Goal: Transaction & Acquisition: Purchase product/service

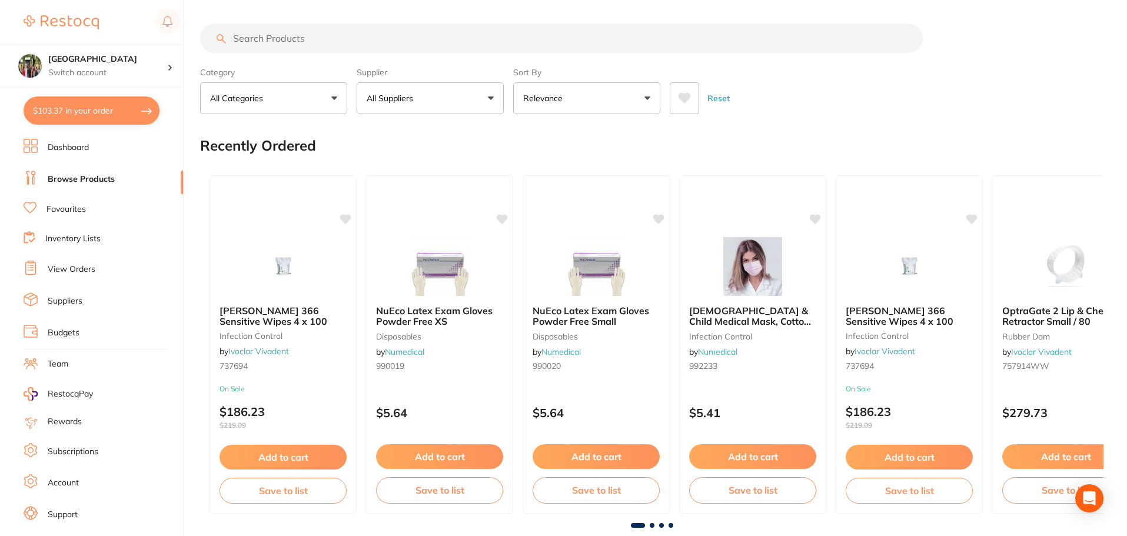
click at [291, 39] on input "search" at bounding box center [561, 38] width 723 height 29
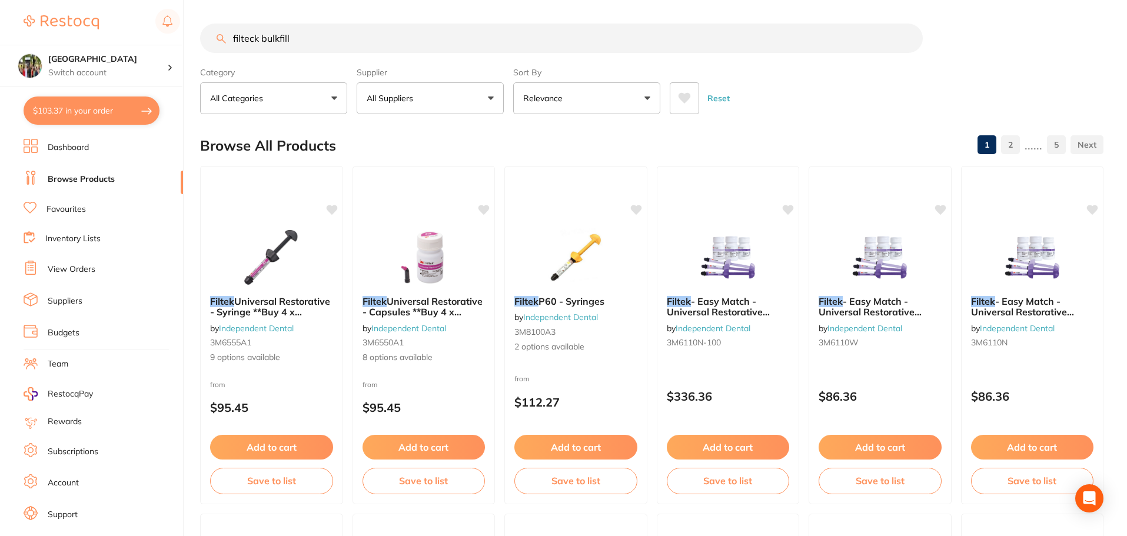
type input "filteck bulkfill"
drag, startPoint x: 329, startPoint y: 41, endPoint x: 212, endPoint y: 40, distance: 116.6
click at [212, 40] on input "filteck bulkfill" at bounding box center [561, 38] width 723 height 29
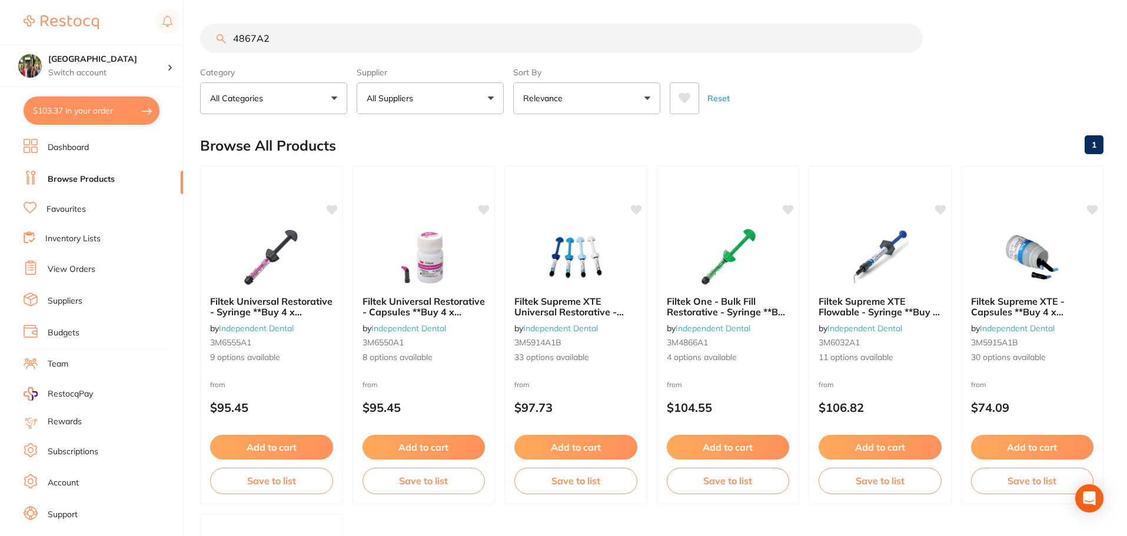
drag, startPoint x: 291, startPoint y: 42, endPoint x: 216, endPoint y: 40, distance: 74.8
click at [216, 40] on input "4867A2" at bounding box center [561, 38] width 723 height 29
type input "one bulk fill restorative"
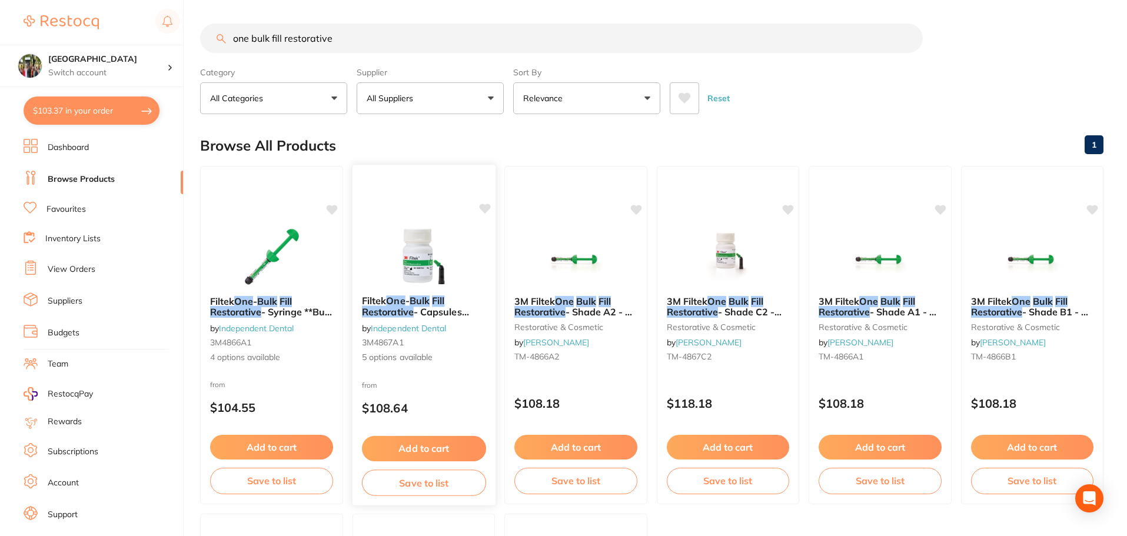
scroll to position [157, 0]
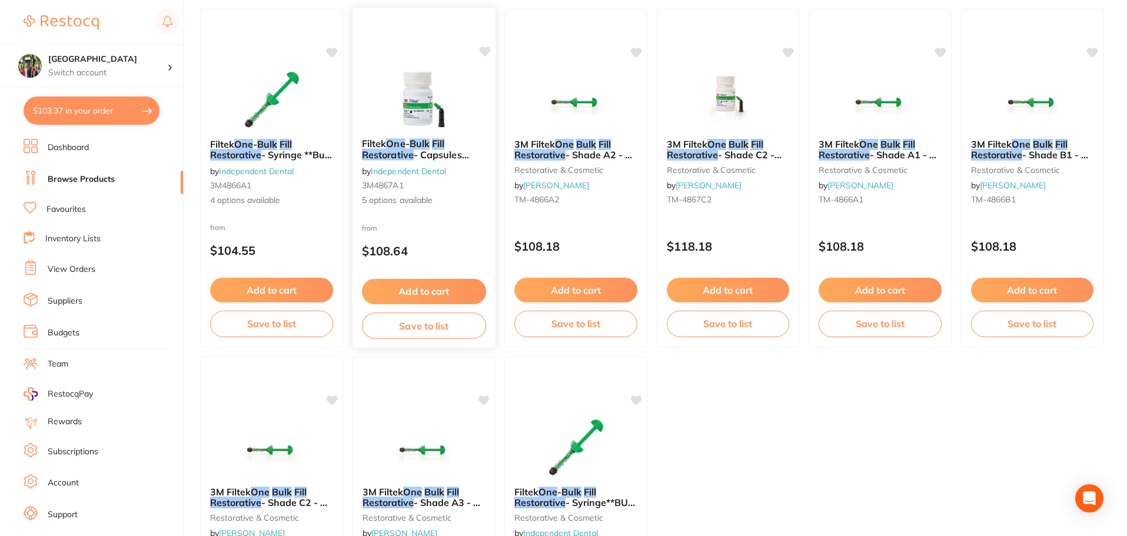
click at [414, 135] on div "Filtek One - Bulk Fill Restorative - Capsules **Buy 4 x Capsules ** Receive 1 x…" at bounding box center [423, 172] width 143 height 87
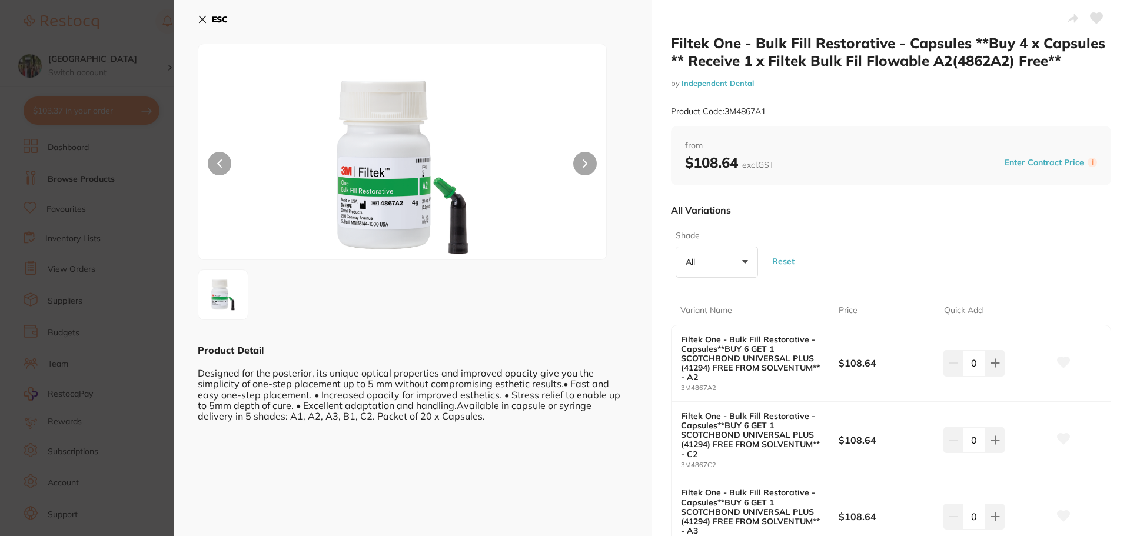
scroll to position [314, 0]
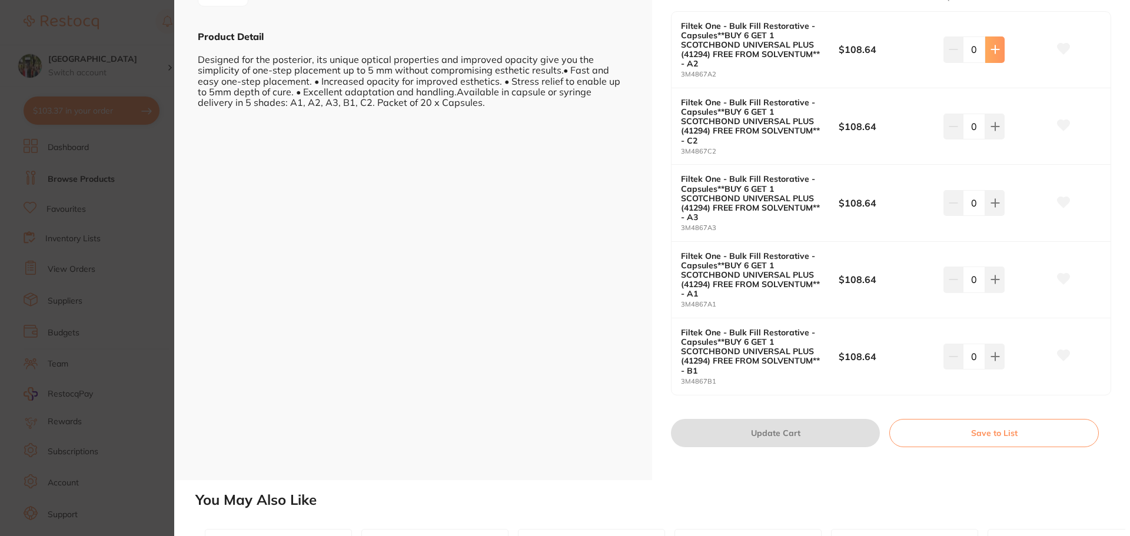
click at [996, 48] on icon at bounding box center [995, 49] width 9 height 9
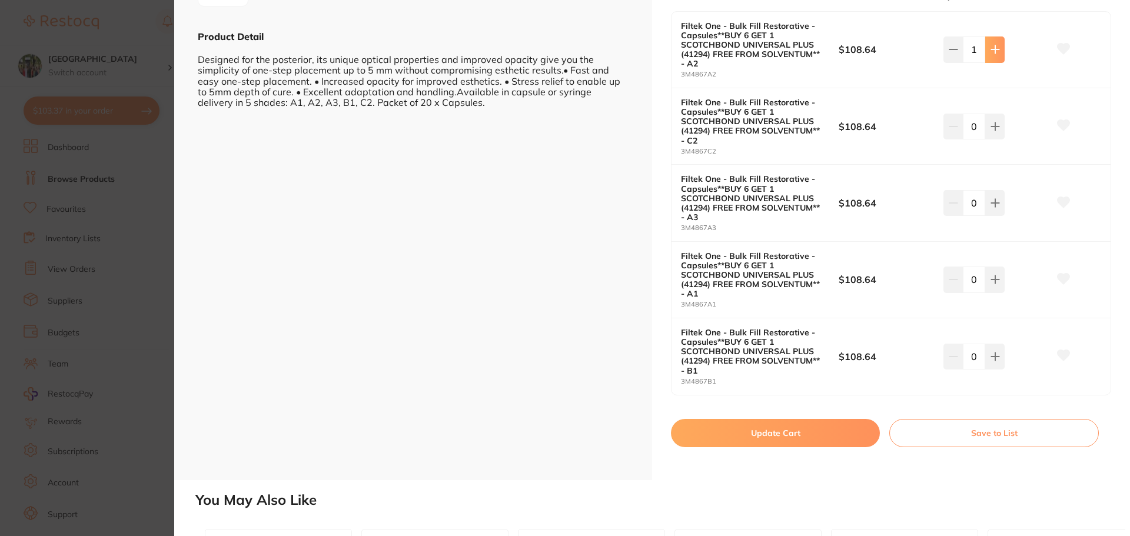
click at [996, 48] on icon at bounding box center [995, 49] width 9 height 9
type input "2"
click at [816, 437] on button "Update Cart" at bounding box center [775, 433] width 209 height 28
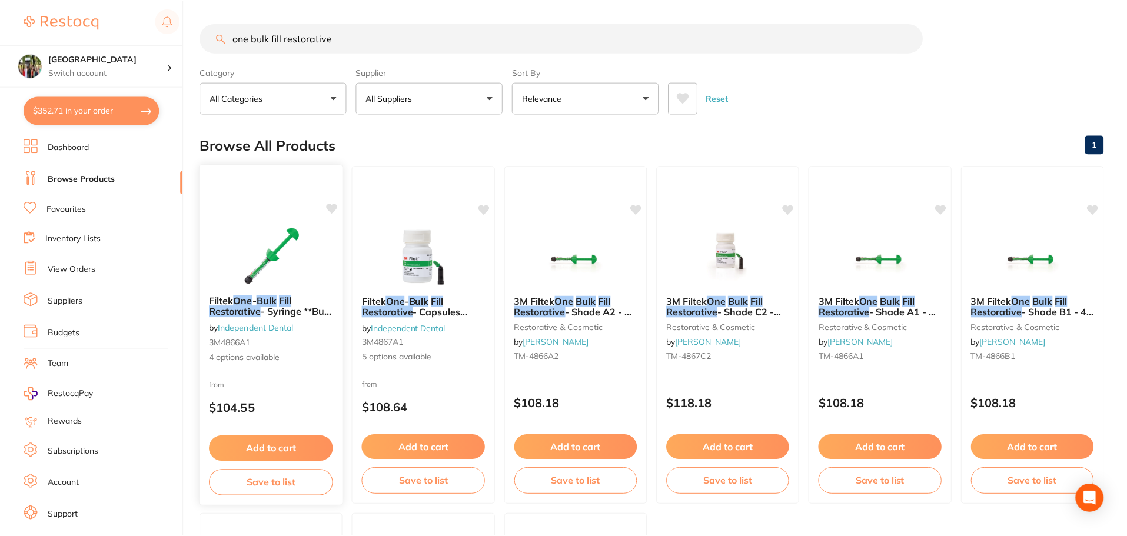
scroll to position [157, 0]
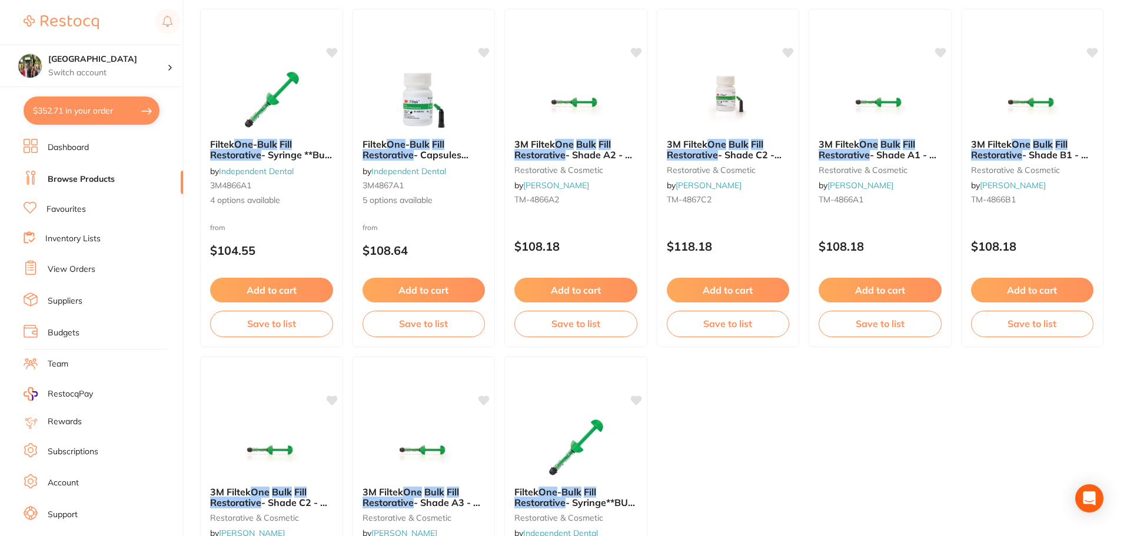
drag, startPoint x: 87, startPoint y: 272, endPoint x: 175, endPoint y: 257, distance: 89.6
click at [87, 272] on link "View Orders" at bounding box center [72, 270] width 48 height 12
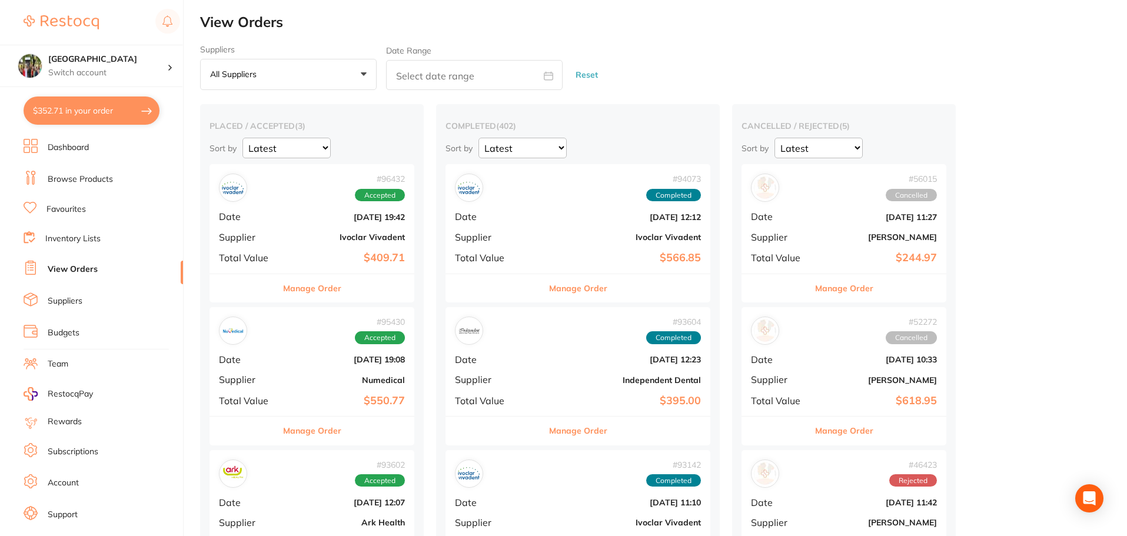
click at [72, 206] on link "Favourites" at bounding box center [66, 210] width 39 height 12
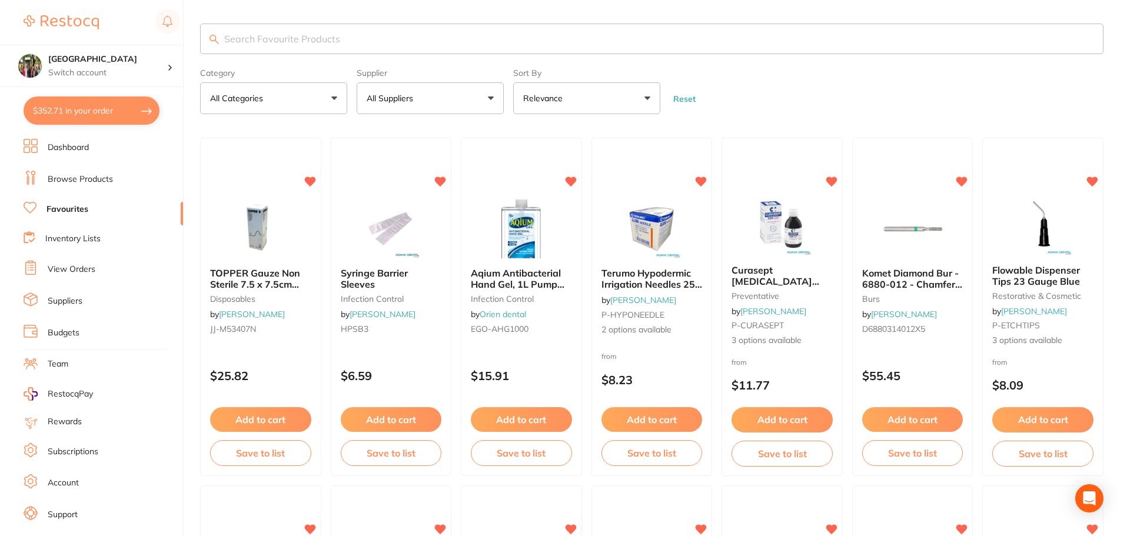
click at [111, 265] on li "View Orders" at bounding box center [104, 270] width 160 height 18
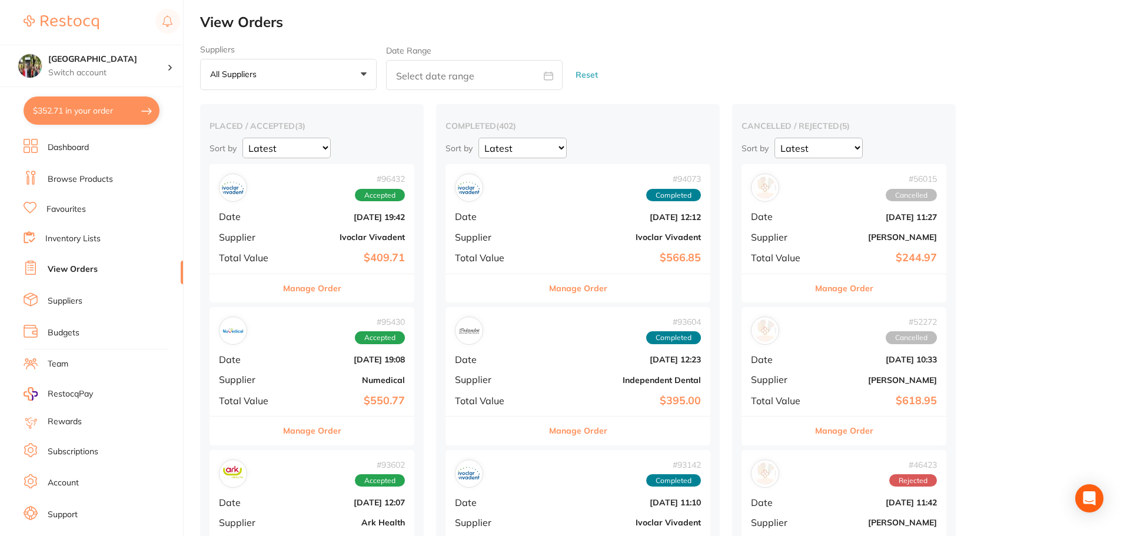
click at [550, 427] on button "Manage Order" at bounding box center [578, 431] width 58 height 28
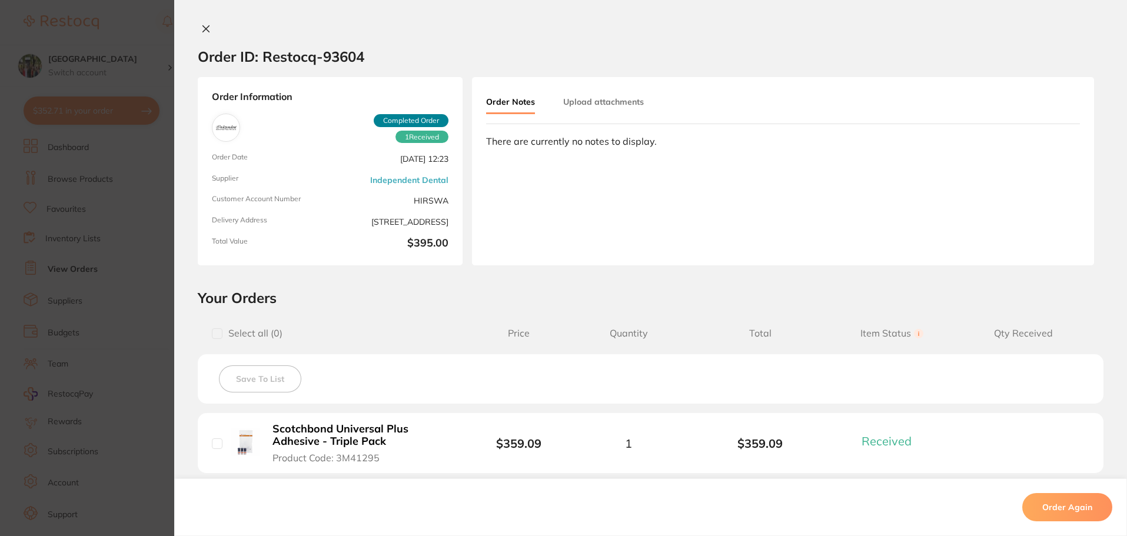
click at [201, 32] on icon at bounding box center [205, 28] width 9 height 9
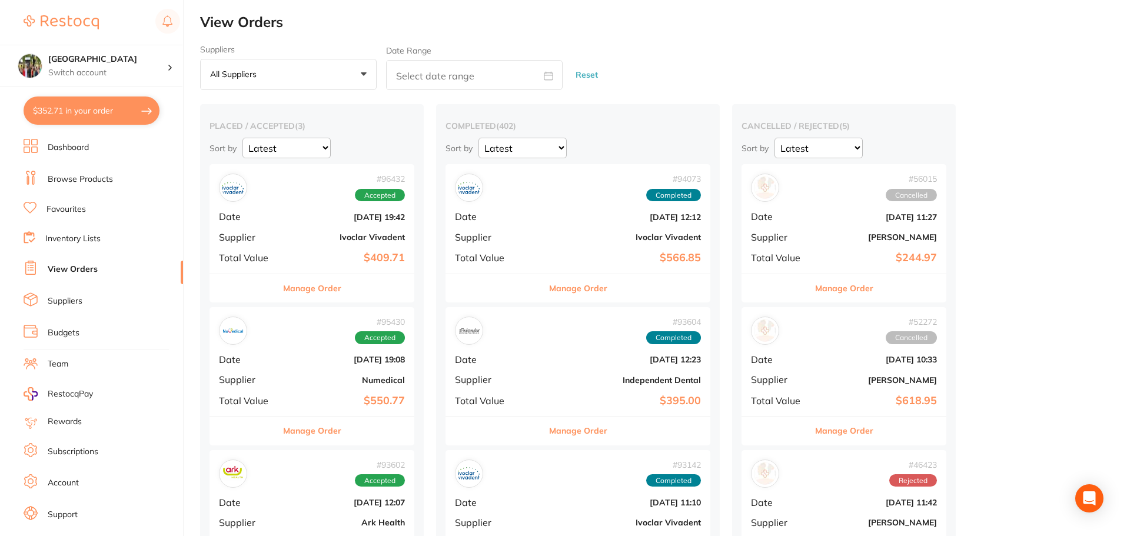
click at [81, 116] on button "$352.71 in your order" at bounding box center [92, 111] width 136 height 28
checkbox input "true"
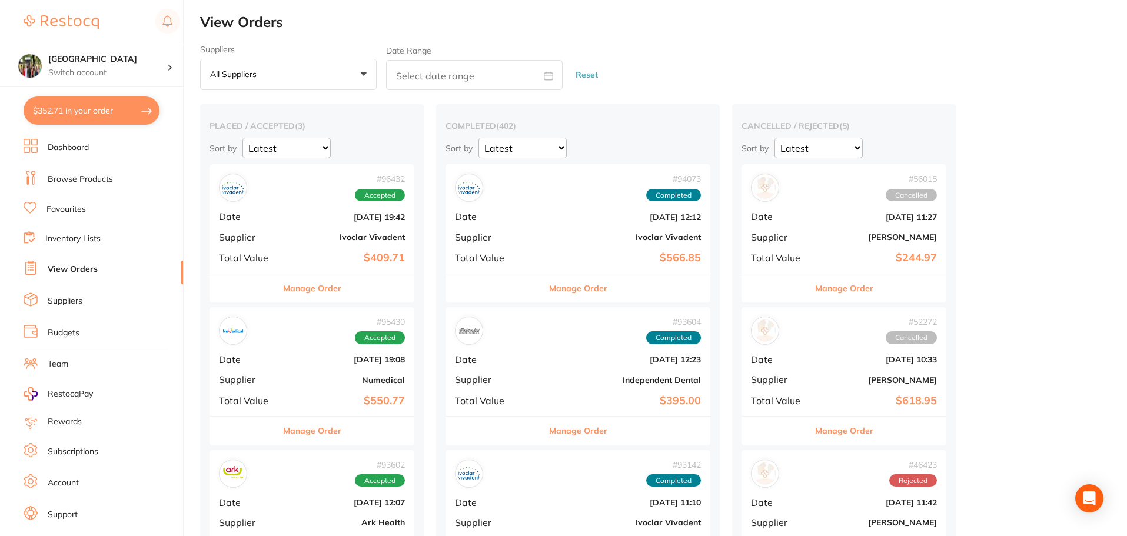
checkbox input "true"
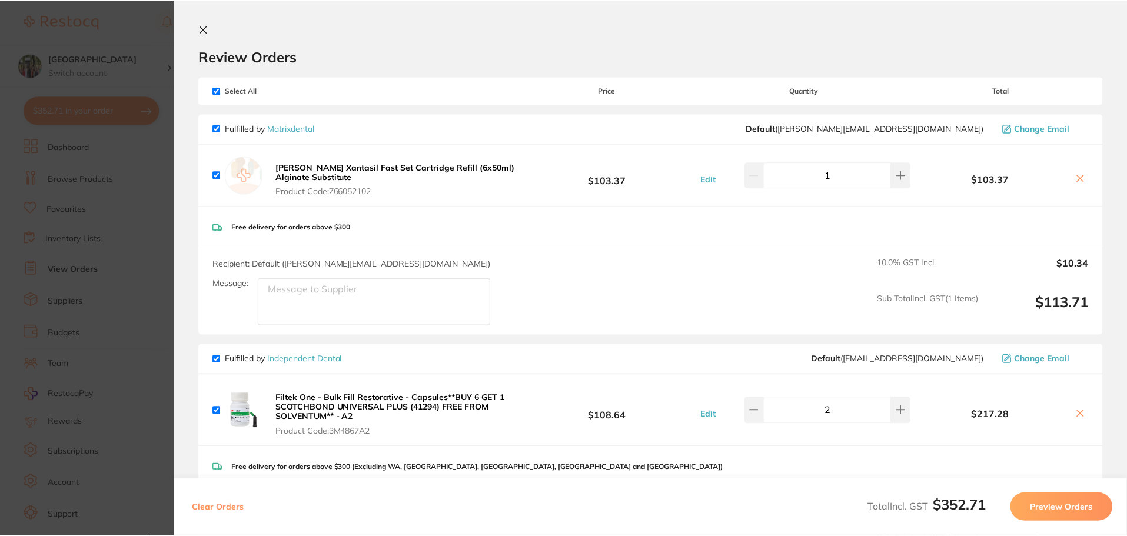
scroll to position [157, 0]
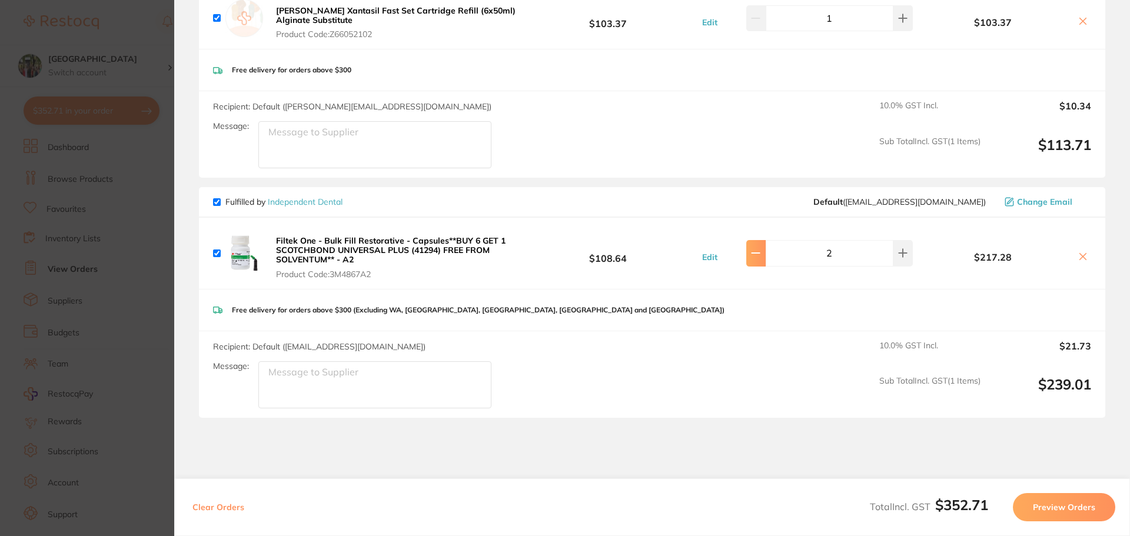
click at [759, 251] on icon at bounding box center [755, 252] width 9 height 9
click at [900, 250] on icon at bounding box center [904, 254] width 8 height 8
type input "2"
click at [307, 206] on link "Independent Dental" at bounding box center [305, 202] width 75 height 11
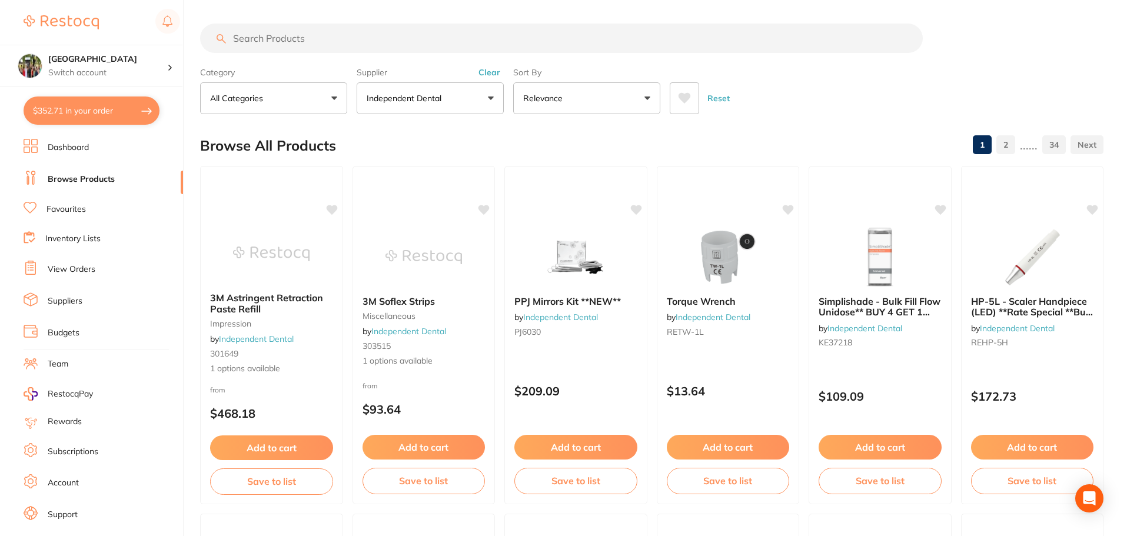
click at [91, 306] on li "Suppliers" at bounding box center [104, 302] width 160 height 18
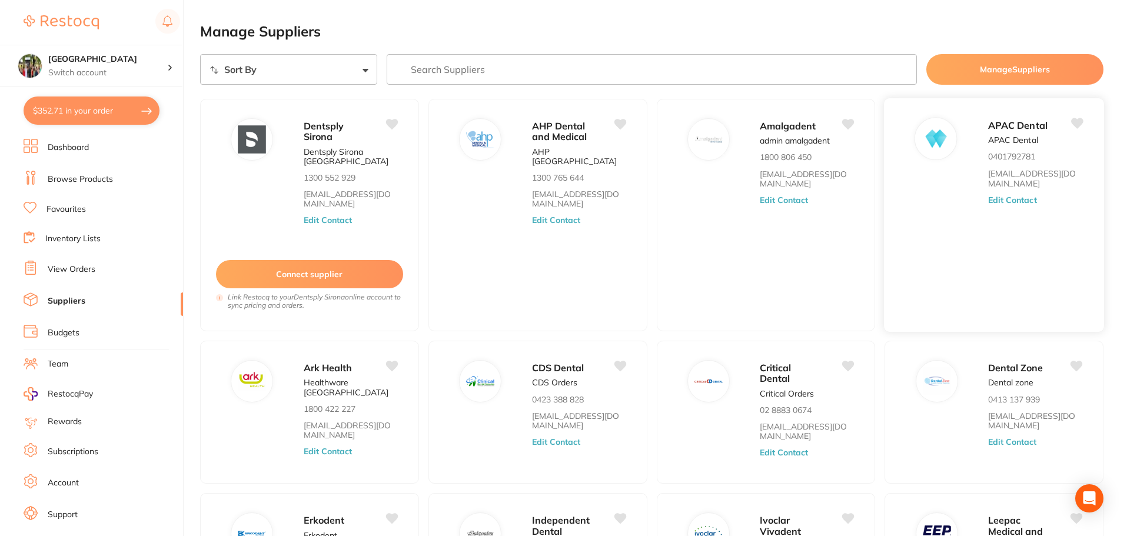
scroll to position [157, 0]
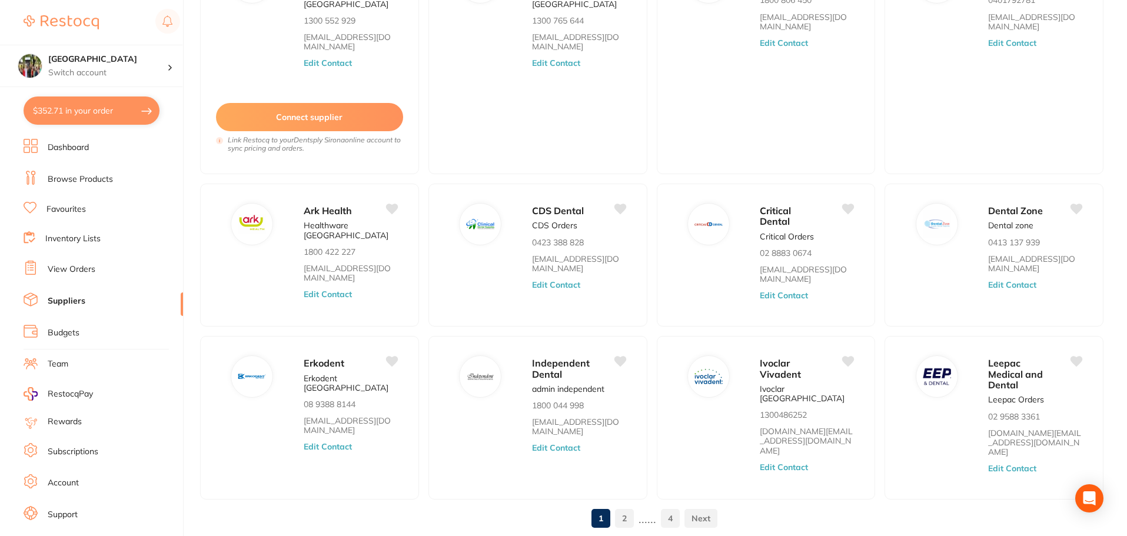
click at [87, 268] on link "View Orders" at bounding box center [72, 270] width 48 height 12
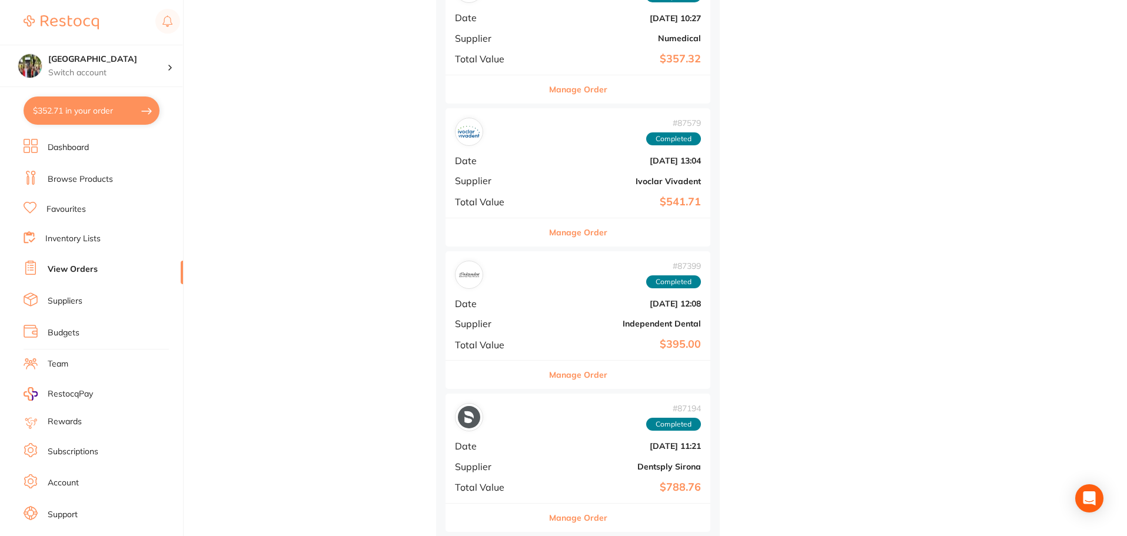
scroll to position [1570, 0]
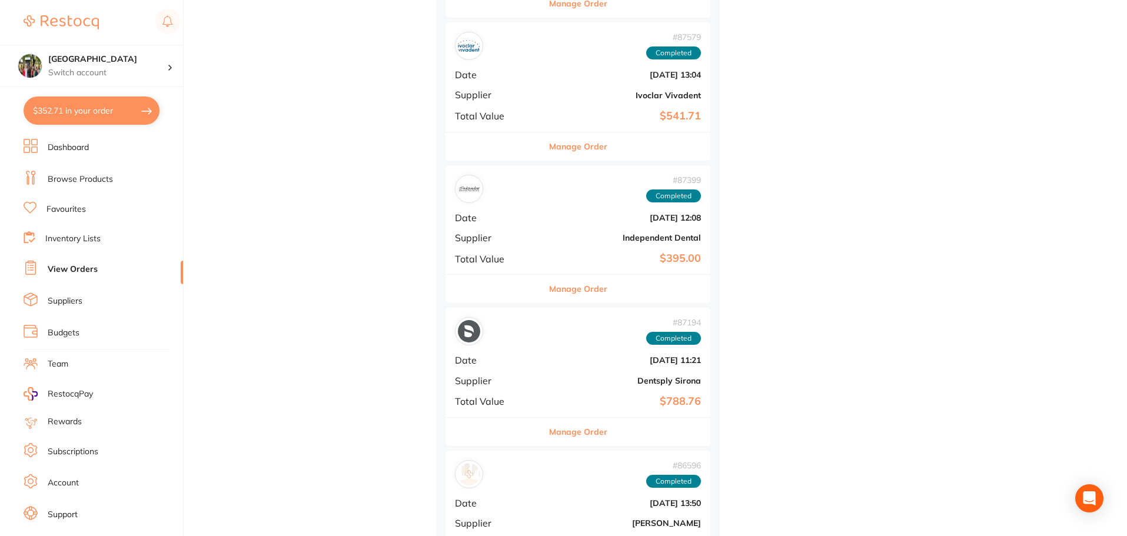
click at [549, 284] on button "Manage Order" at bounding box center [578, 289] width 58 height 28
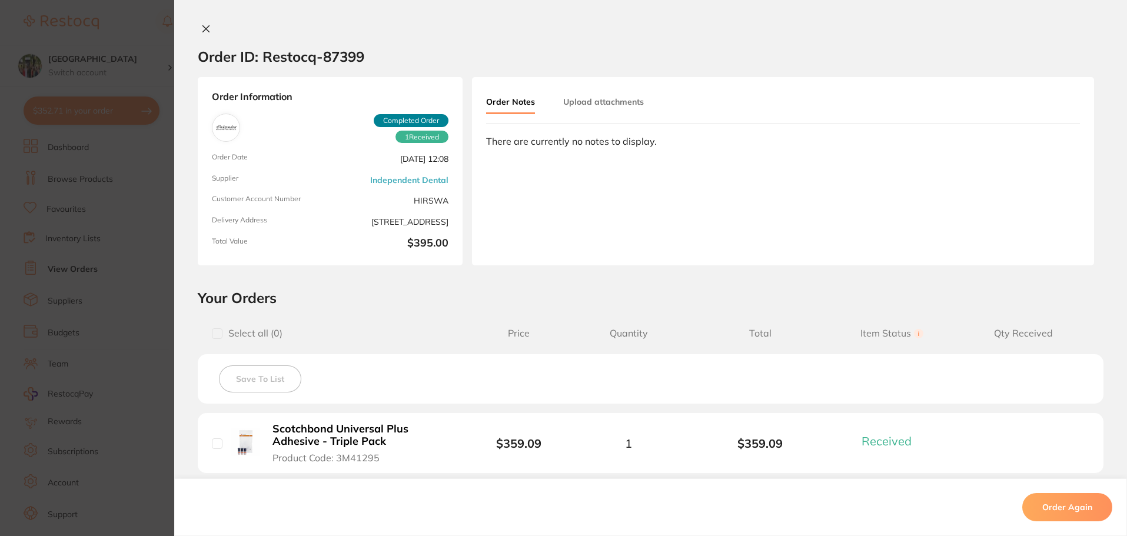
click at [205, 30] on icon at bounding box center [205, 28] width 9 height 9
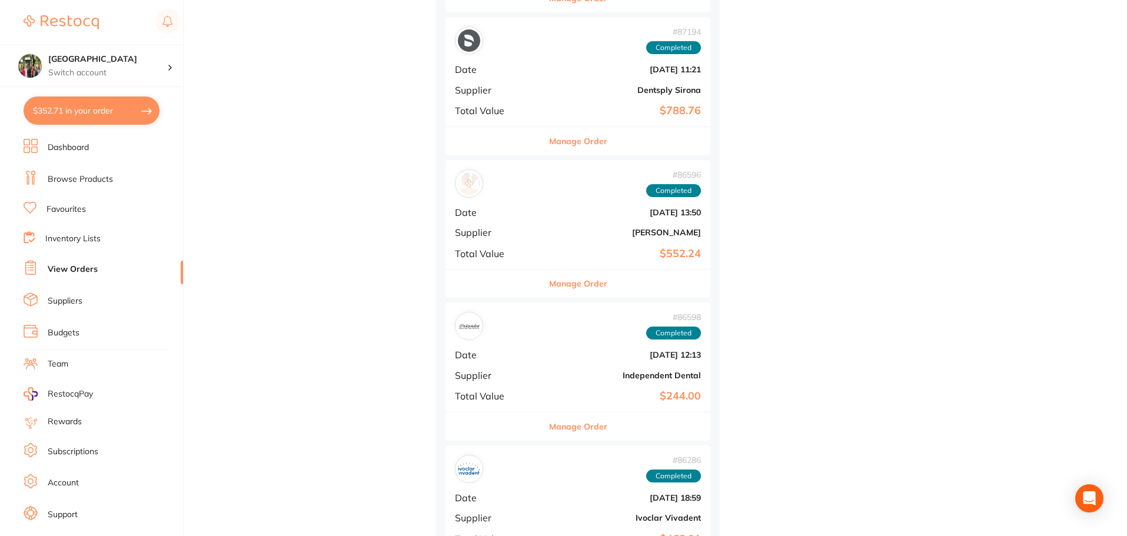
scroll to position [1884, 0]
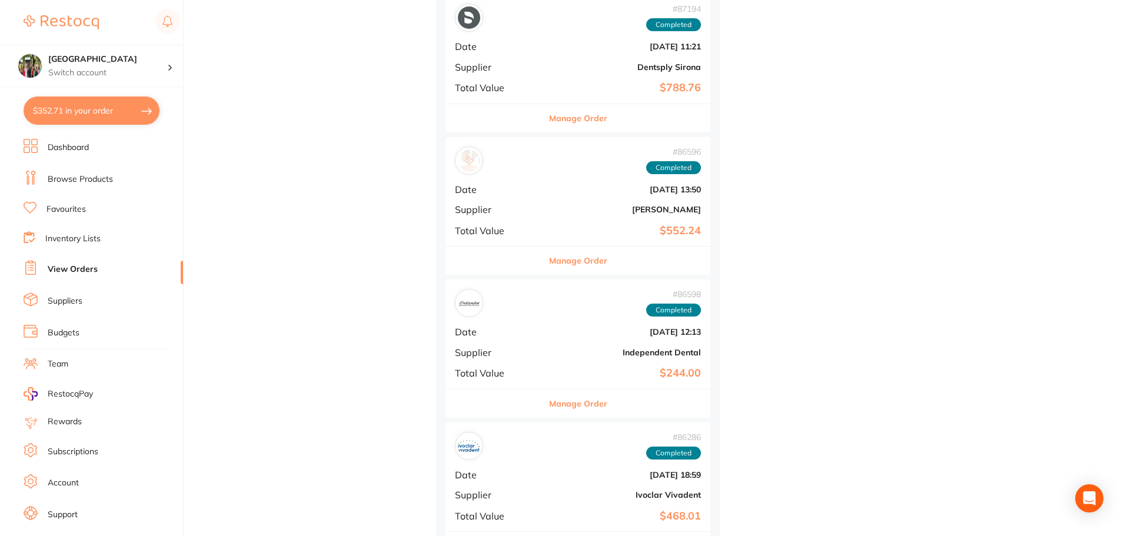
click at [563, 396] on button "Manage Order" at bounding box center [578, 404] width 58 height 28
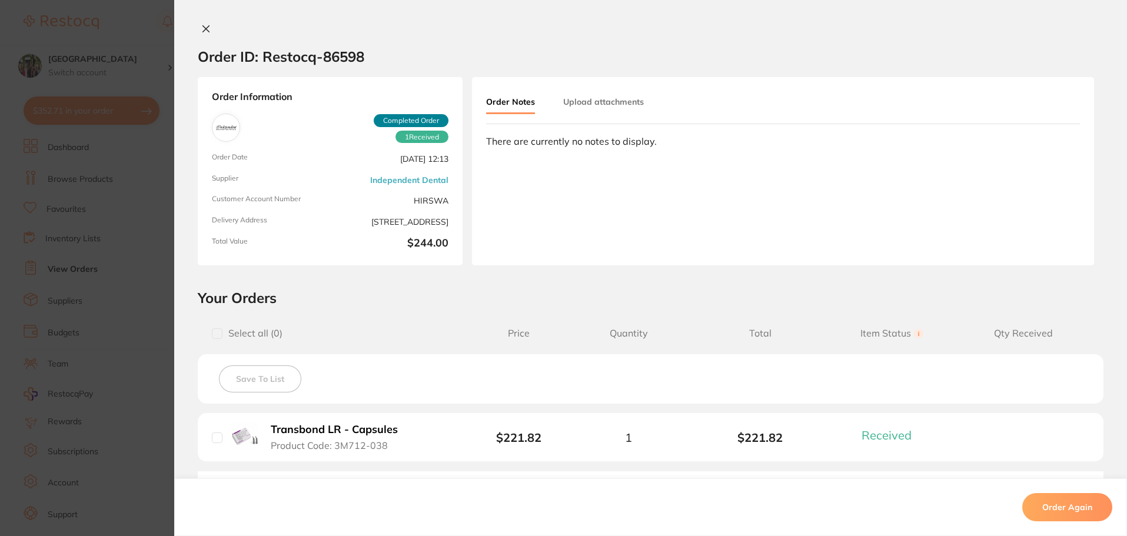
drag, startPoint x: 198, startPoint y: 24, endPoint x: 520, endPoint y: 291, distance: 418.9
click at [198, 24] on button at bounding box center [206, 30] width 16 height 12
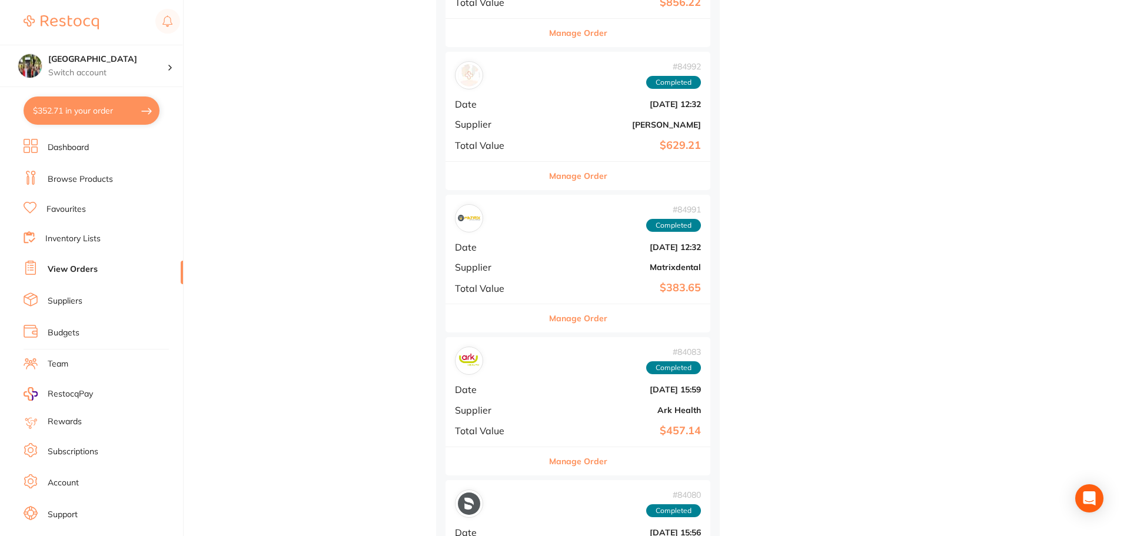
scroll to position [2198, 0]
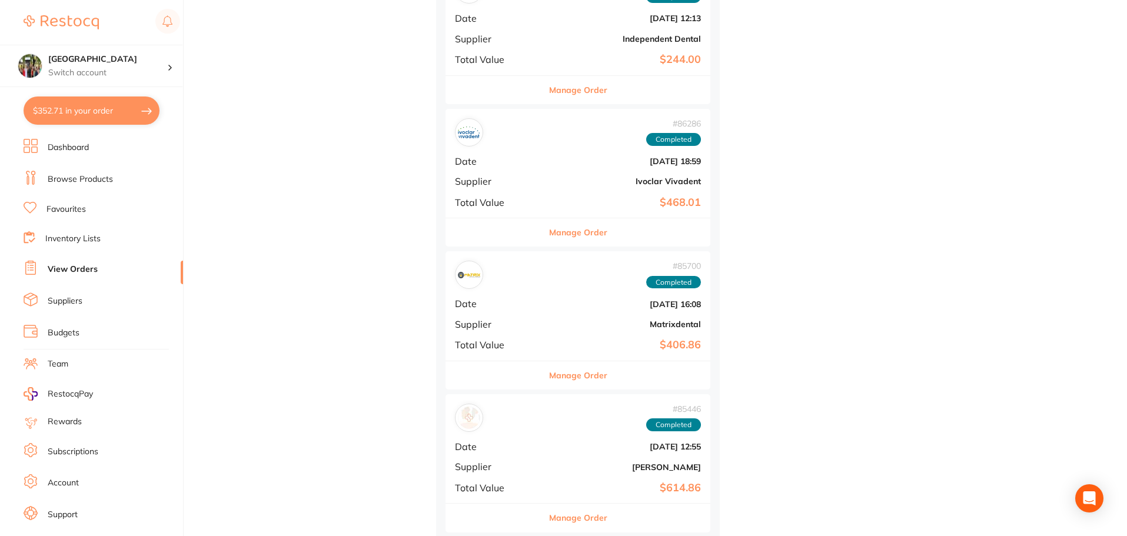
click at [93, 101] on button "$352.71 in your order" at bounding box center [92, 111] width 136 height 28
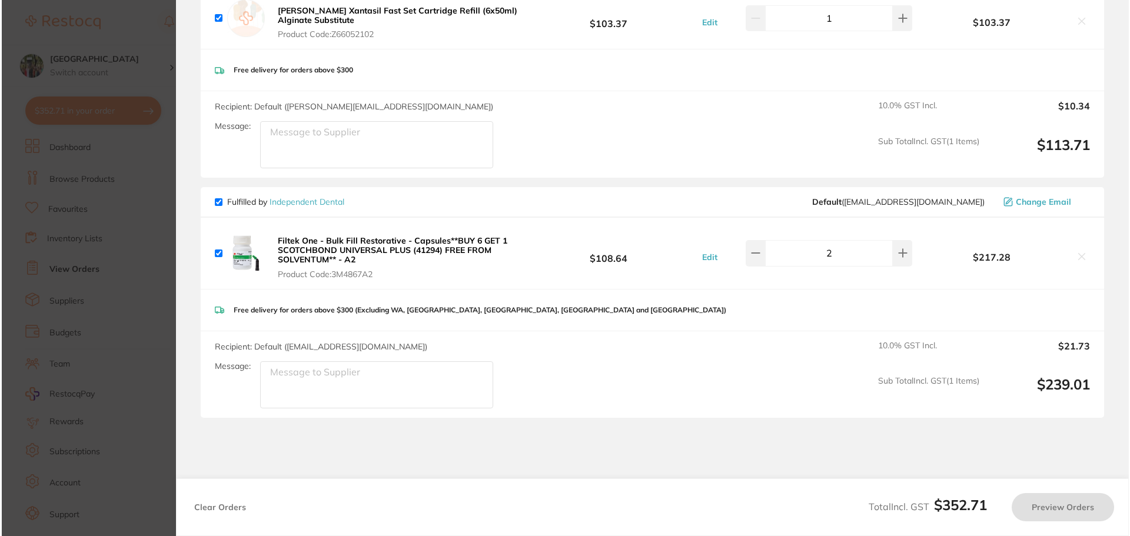
scroll to position [0, 0]
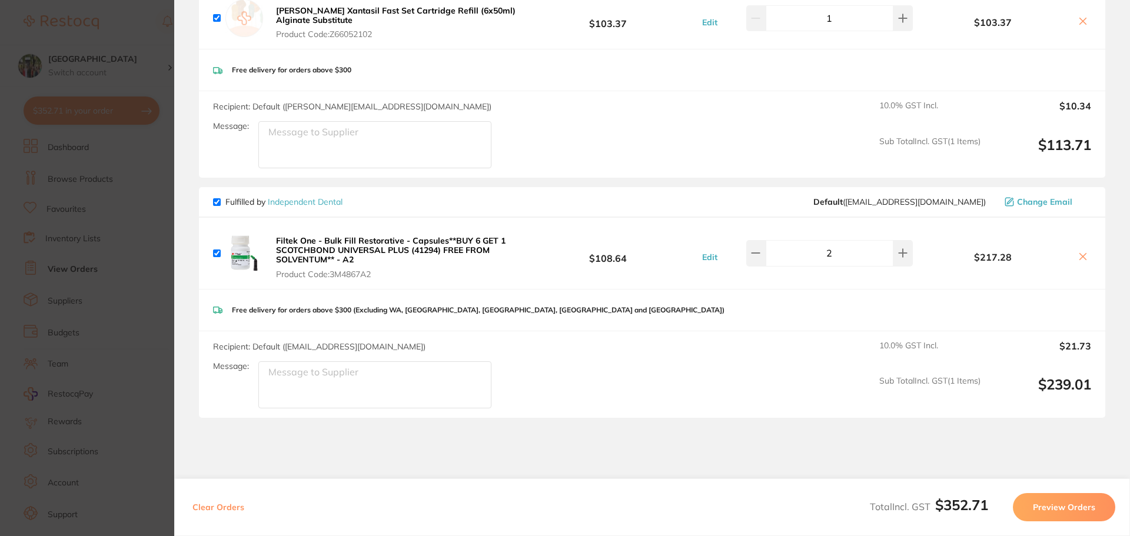
click at [238, 258] on img at bounding box center [244, 253] width 38 height 38
click at [296, 238] on b "Filtek One - Bulk Fill Restorative - Capsules**BUY 6 GET 1 SCOTCHBOND UNIVERSAL…" at bounding box center [391, 249] width 230 height 29
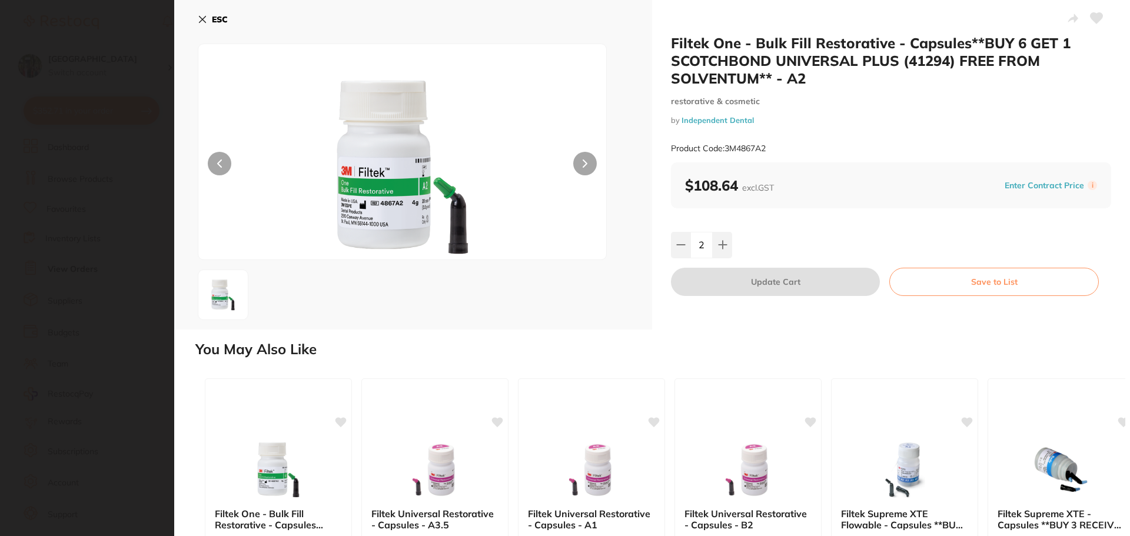
click at [585, 171] on button at bounding box center [585, 164] width 24 height 24
click at [936, 278] on button "Save to List" at bounding box center [995, 282] width 210 height 28
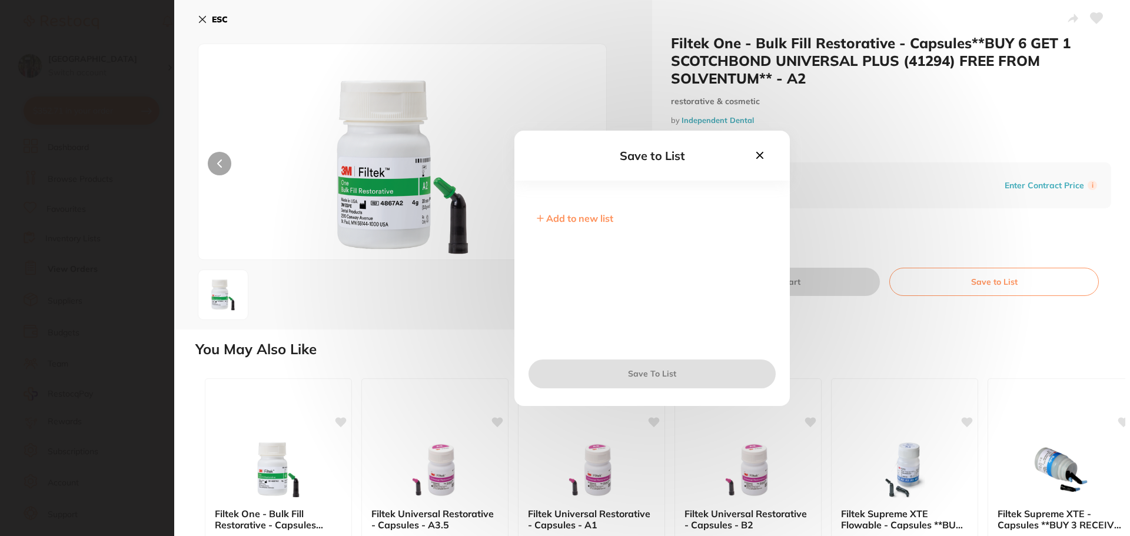
click at [759, 158] on icon at bounding box center [760, 155] width 13 height 13
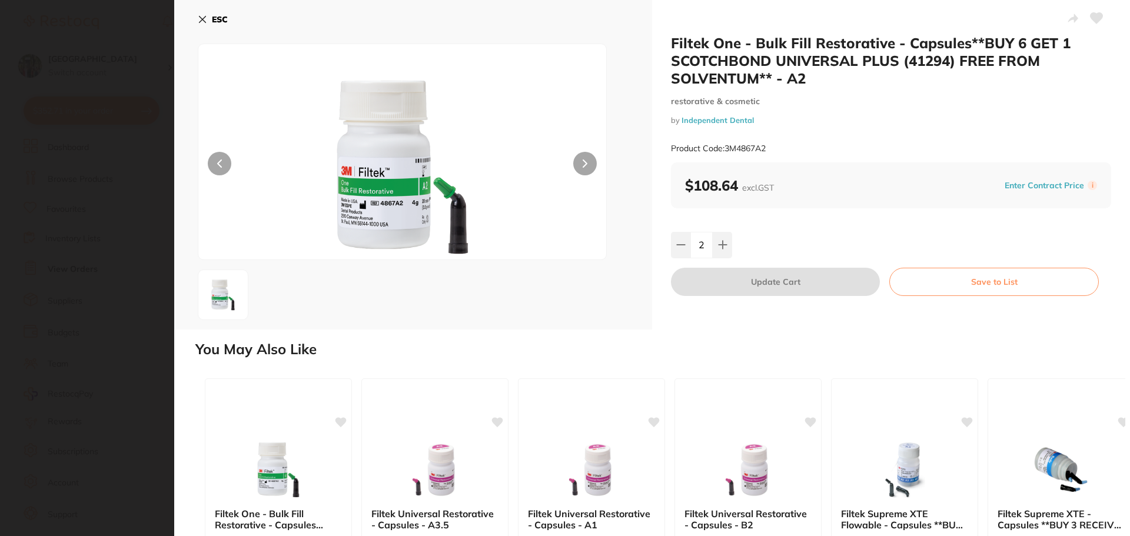
click at [1085, 15] on button at bounding box center [1096, 19] width 29 height 29
click at [198, 18] on icon at bounding box center [202, 19] width 9 height 9
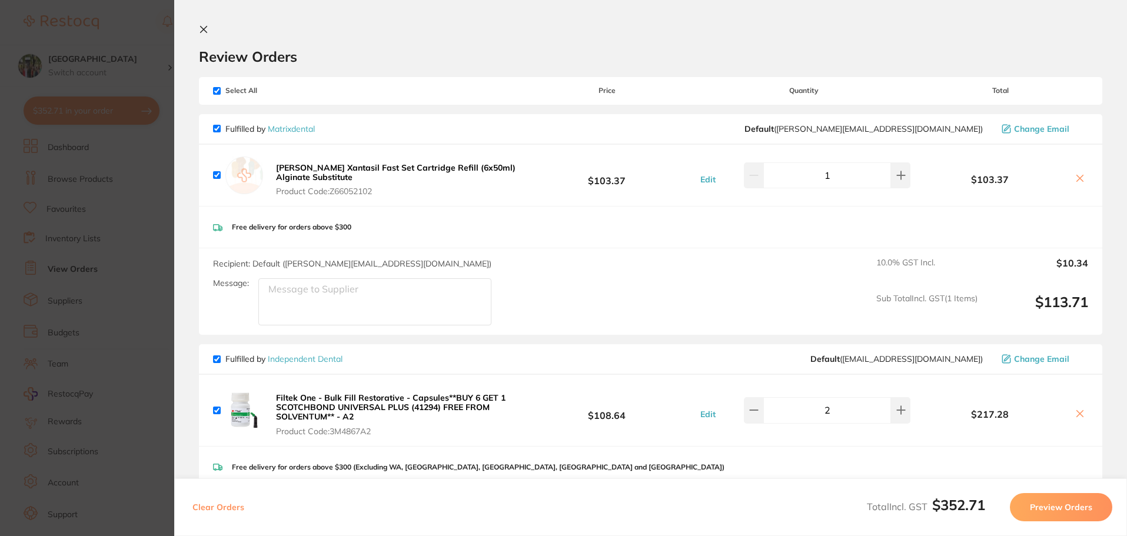
scroll to position [1727, 0]
click at [206, 31] on button at bounding box center [206, 30] width 14 height 11
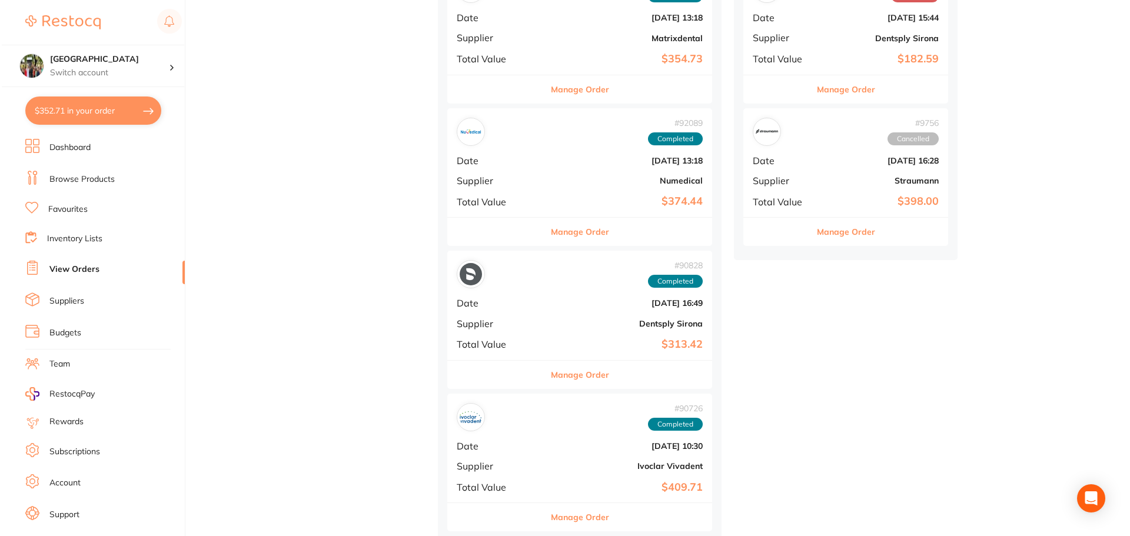
scroll to position [0, 0]
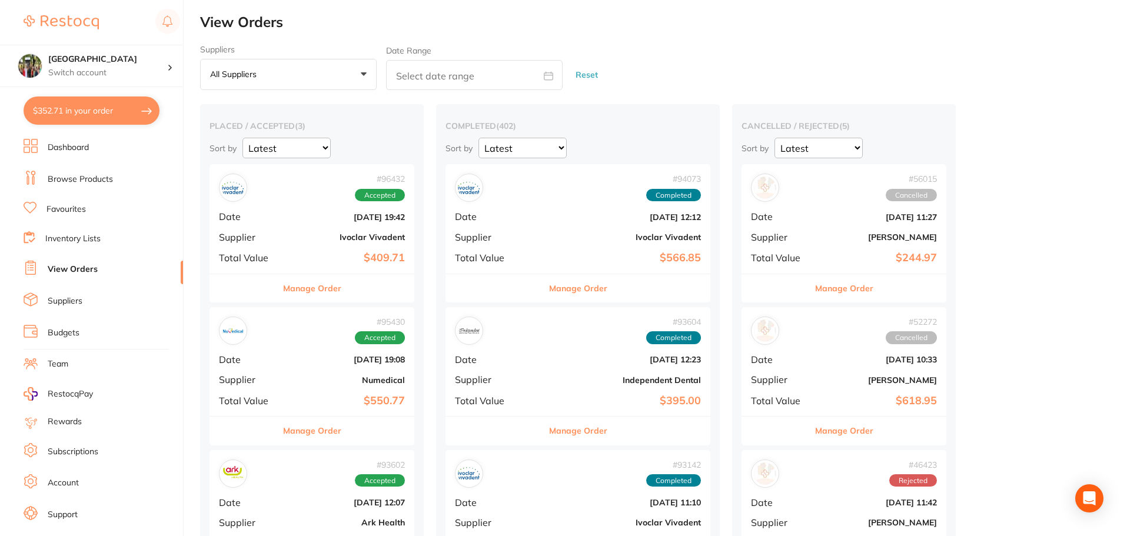
click at [100, 99] on button "$352.71 in your order" at bounding box center [92, 111] width 136 height 28
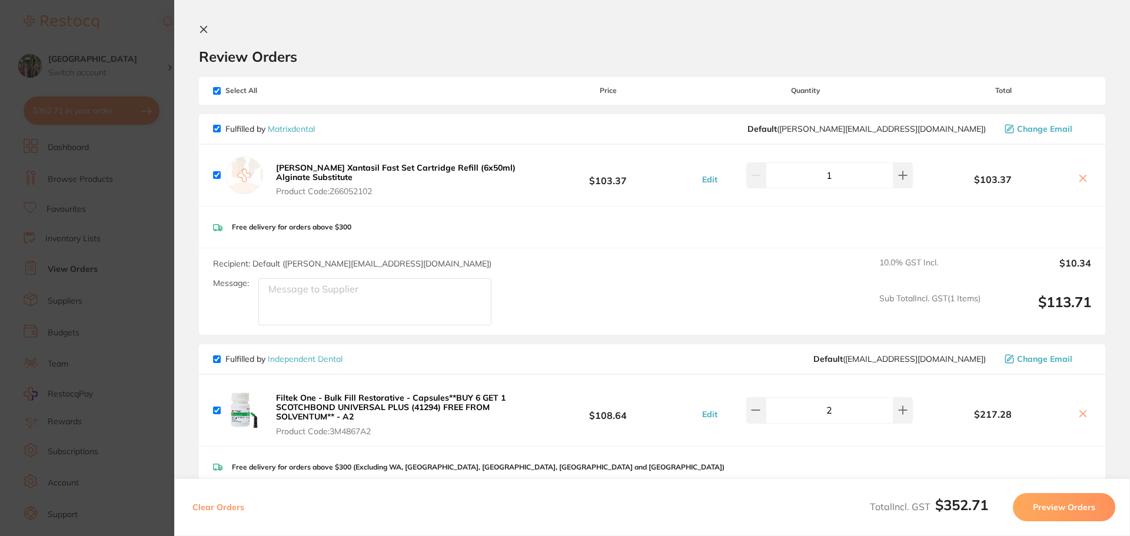
drag, startPoint x: 206, startPoint y: 32, endPoint x: 254, endPoint y: 5, distance: 55.1
click at [206, 32] on icon at bounding box center [204, 29] width 6 height 6
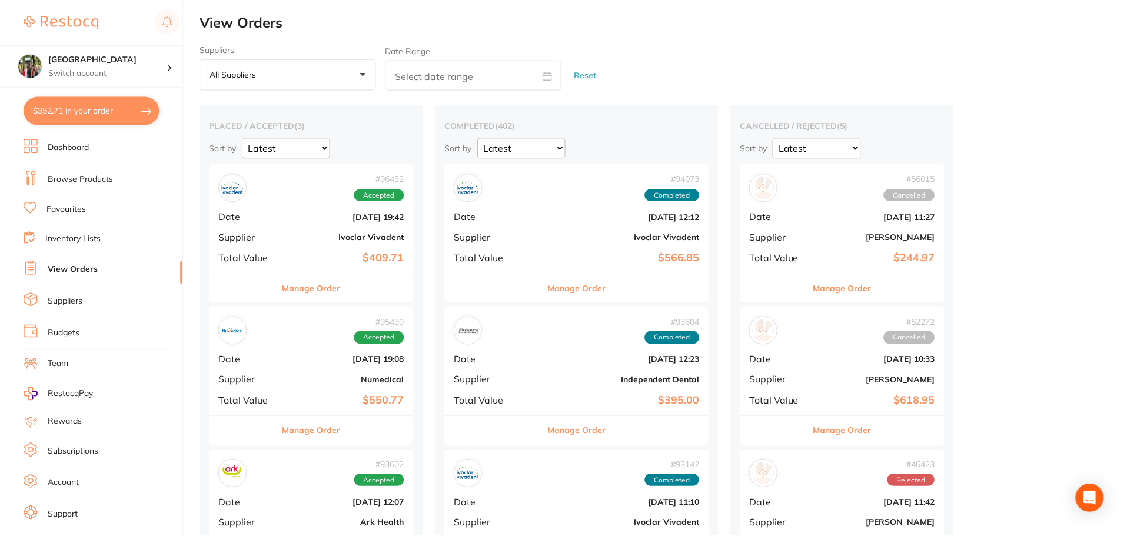
scroll to position [8, 0]
